Goal: Transaction & Acquisition: Obtain resource

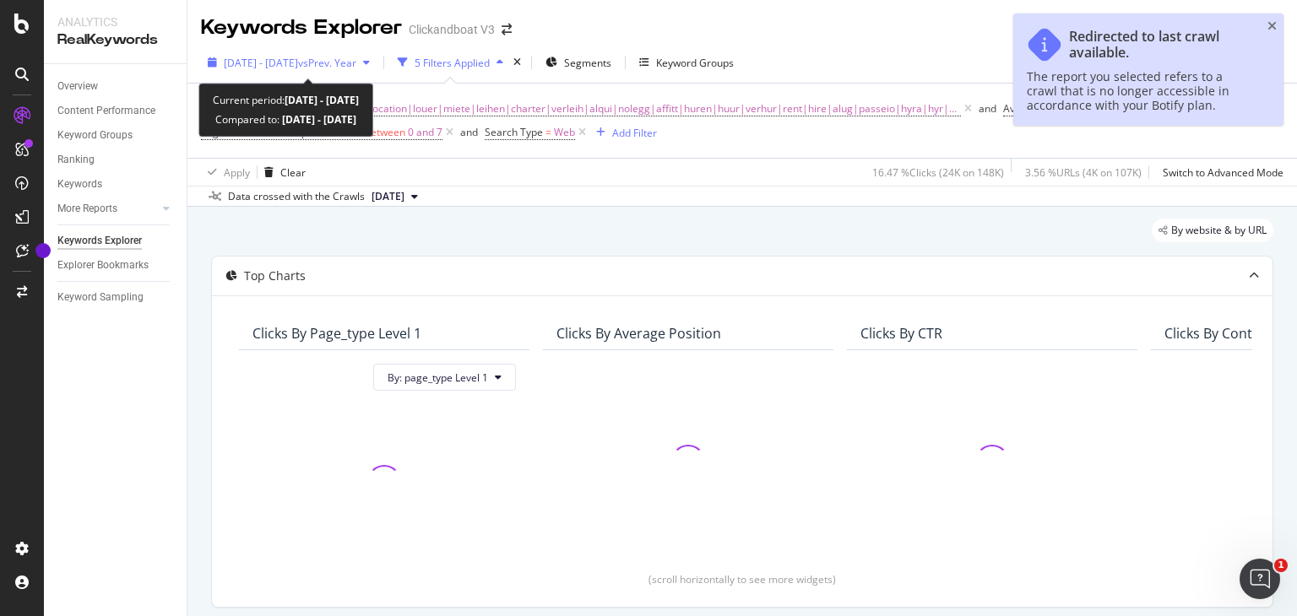
click at [377, 53] on div "[DATE] - [DATE] vs Prev. Year" at bounding box center [289, 62] width 176 height 25
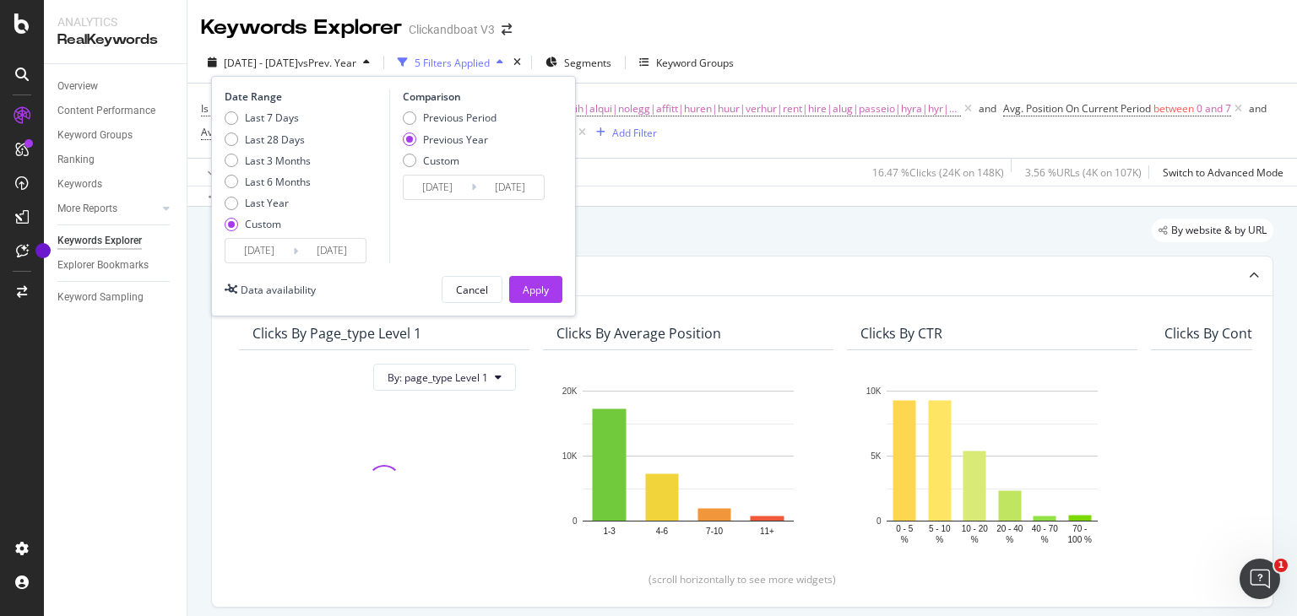
click at [260, 254] on input "[DATE]" at bounding box center [259, 251] width 68 height 24
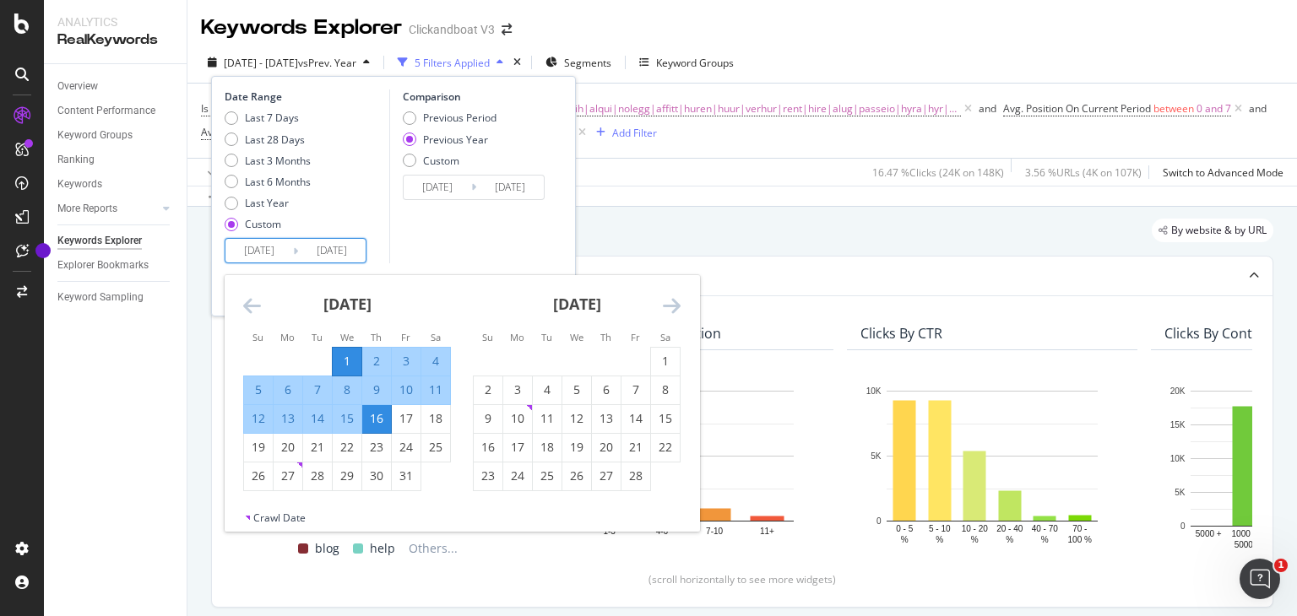
click at [665, 309] on icon "Move forward to switch to the next month." at bounding box center [672, 306] width 18 height 20
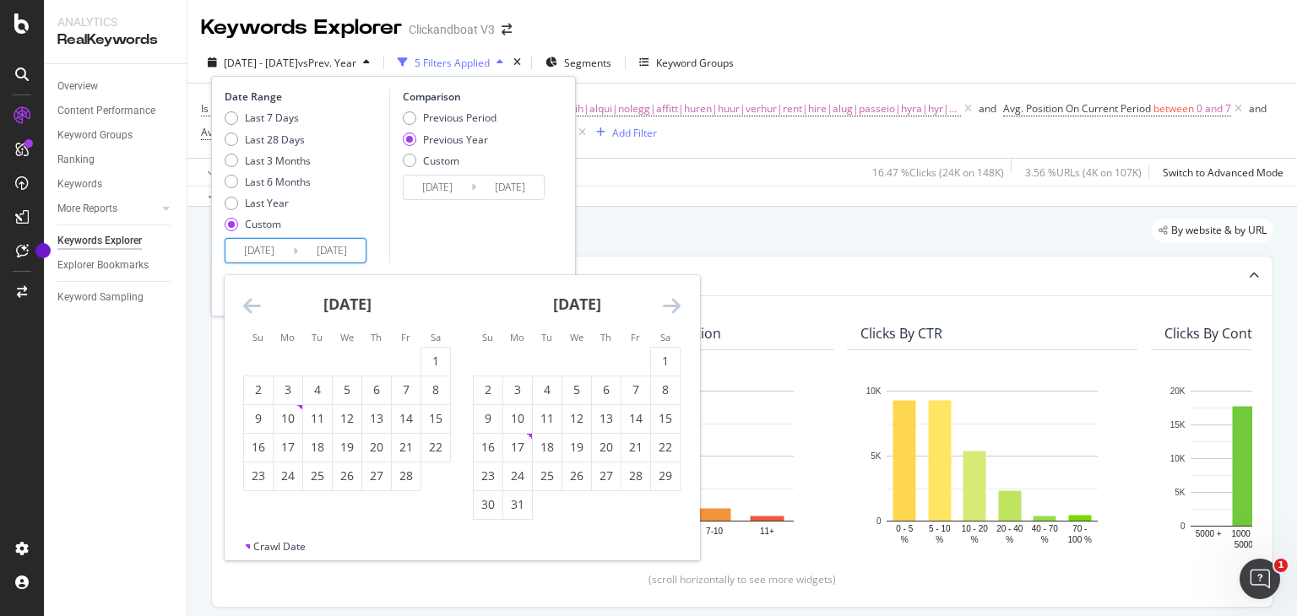
click at [665, 309] on icon "Move forward to switch to the next month." at bounding box center [672, 306] width 18 height 20
click at [679, 307] on div "[DATE] 1 2 3 4 5 6 7 8 9 10 11 12 13 14 15 16 17 18 19 20 21 22 23 24 25 26 27 …" at bounding box center [462, 393] width 475 height 236
click at [679, 307] on icon "Move forward to switch to the next month." at bounding box center [672, 306] width 18 height 20
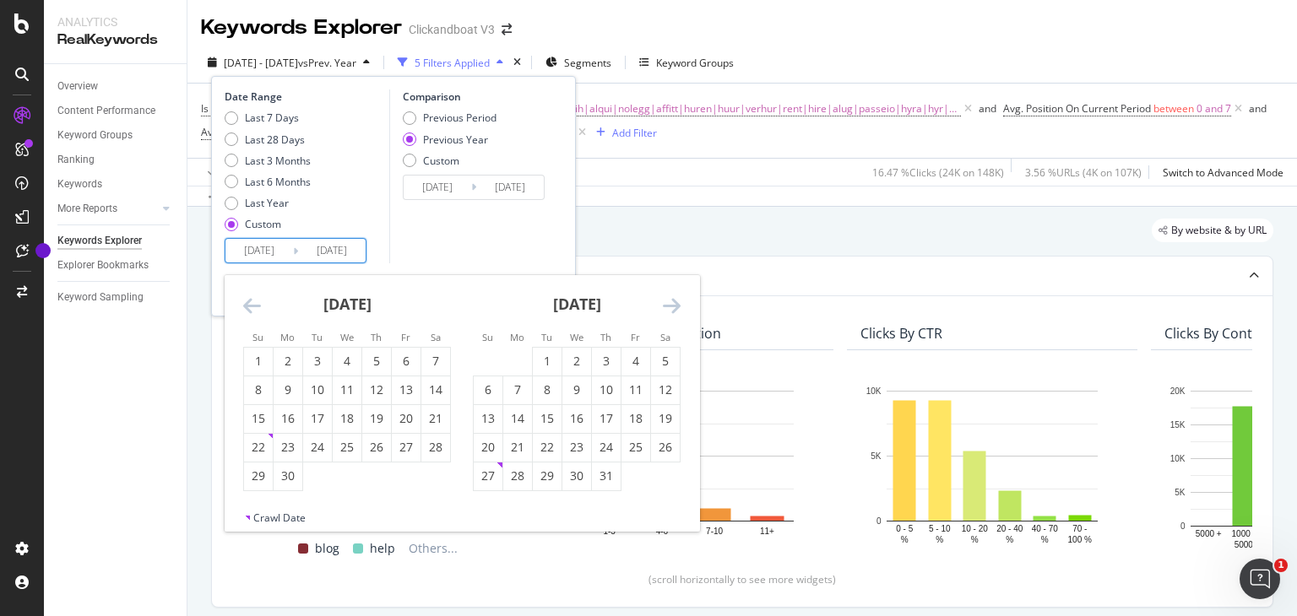
click at [679, 307] on icon "Move forward to switch to the next month." at bounding box center [672, 306] width 18 height 20
click at [524, 359] on div "1" at bounding box center [517, 361] width 29 height 17
type input "[DATE]"
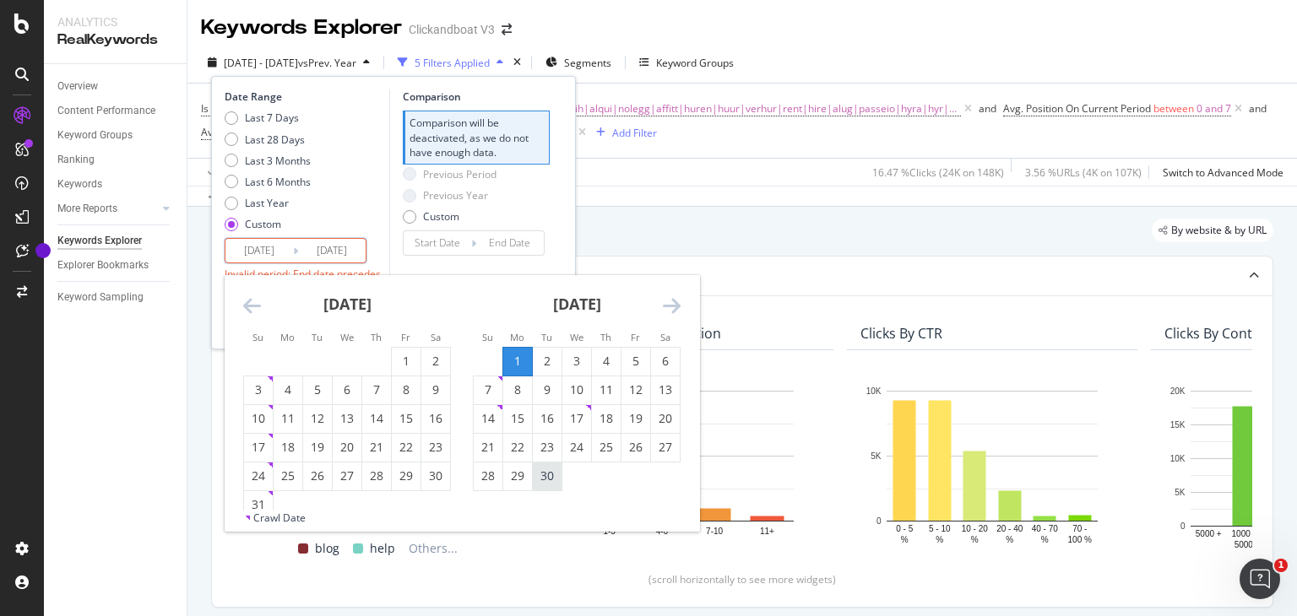
click at [550, 469] on div "30" at bounding box center [547, 476] width 29 height 17
type input "[DATE]"
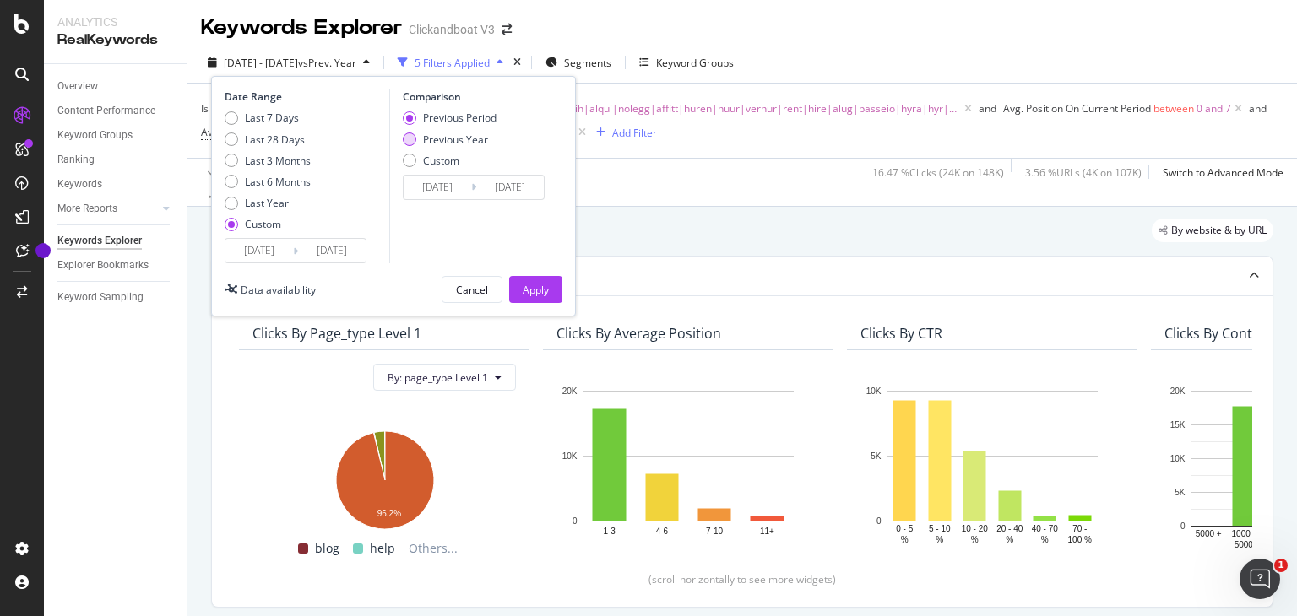
click at [438, 137] on div "Previous Year" at bounding box center [455, 140] width 65 height 14
type input "[DATE]"
click at [510, 277] on button "Apply" at bounding box center [535, 289] width 53 height 27
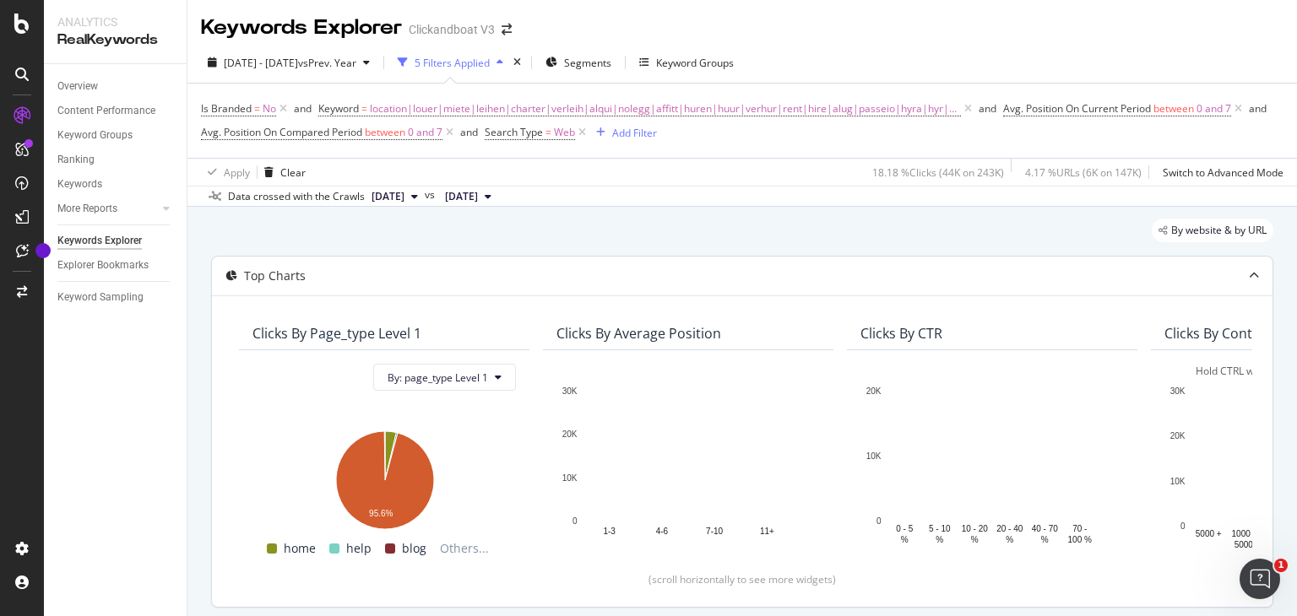
scroll to position [236, 0]
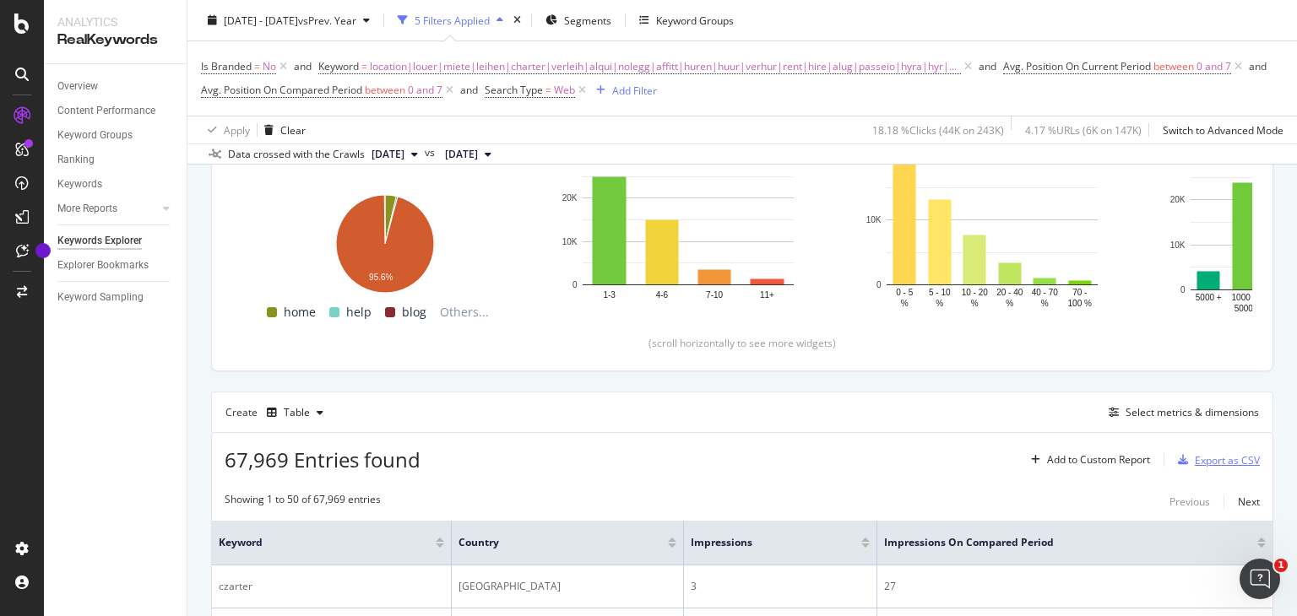
click at [1211, 459] on div "Export as CSV" at bounding box center [1227, 460] width 65 height 14
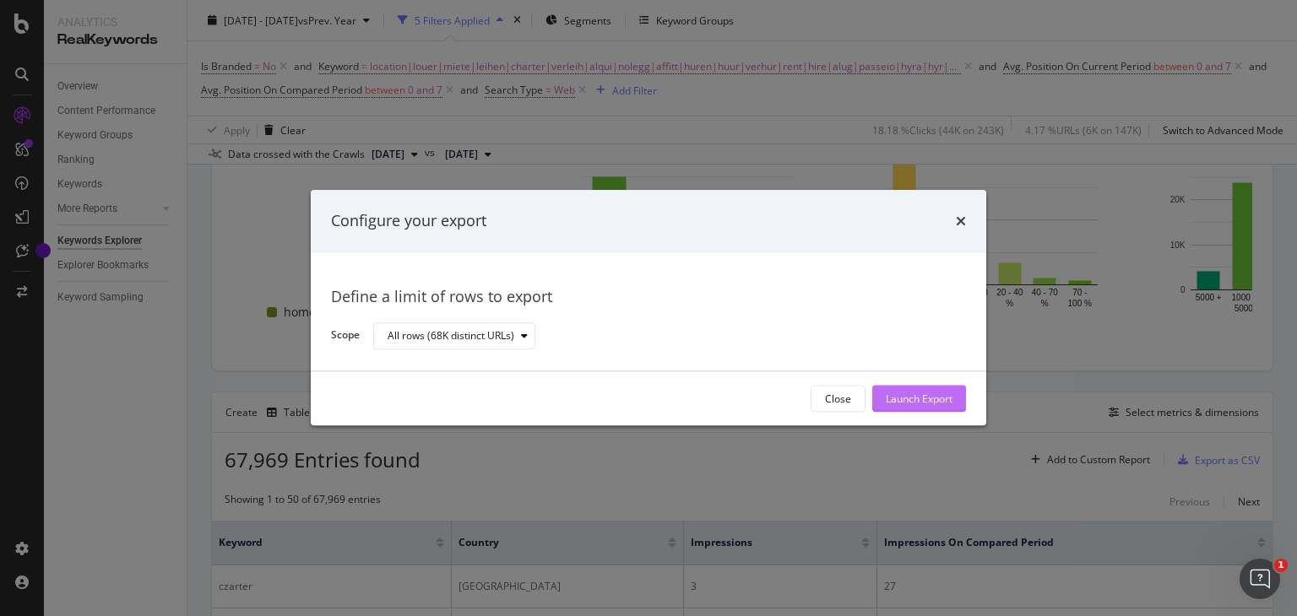
click at [925, 395] on div "Launch Export" at bounding box center [919, 399] width 67 height 14
